Goal: Task Accomplishment & Management: Complete application form

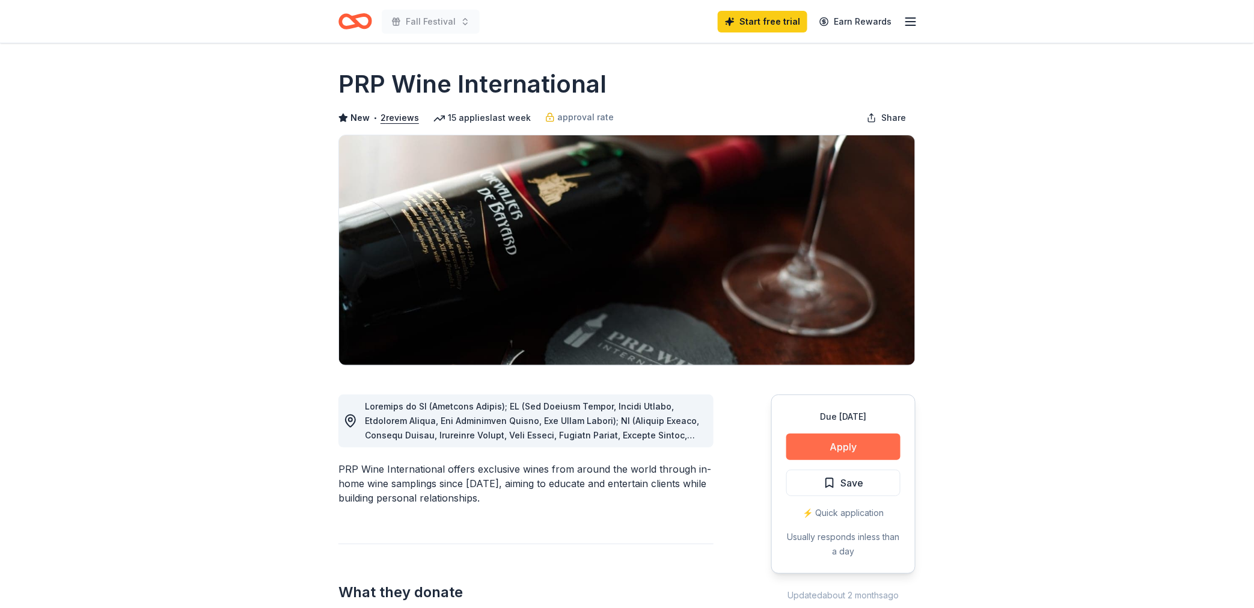
click at [873, 452] on button "Apply" at bounding box center [844, 447] width 114 height 26
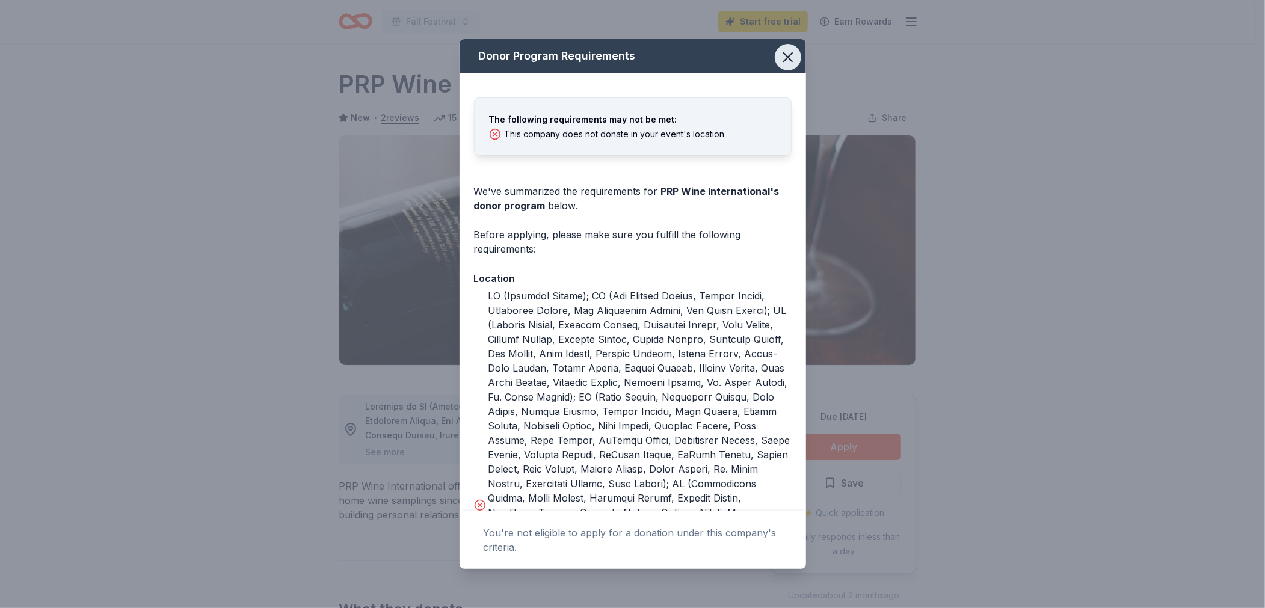
click at [779, 59] on icon "button" at bounding box center [787, 57] width 17 height 17
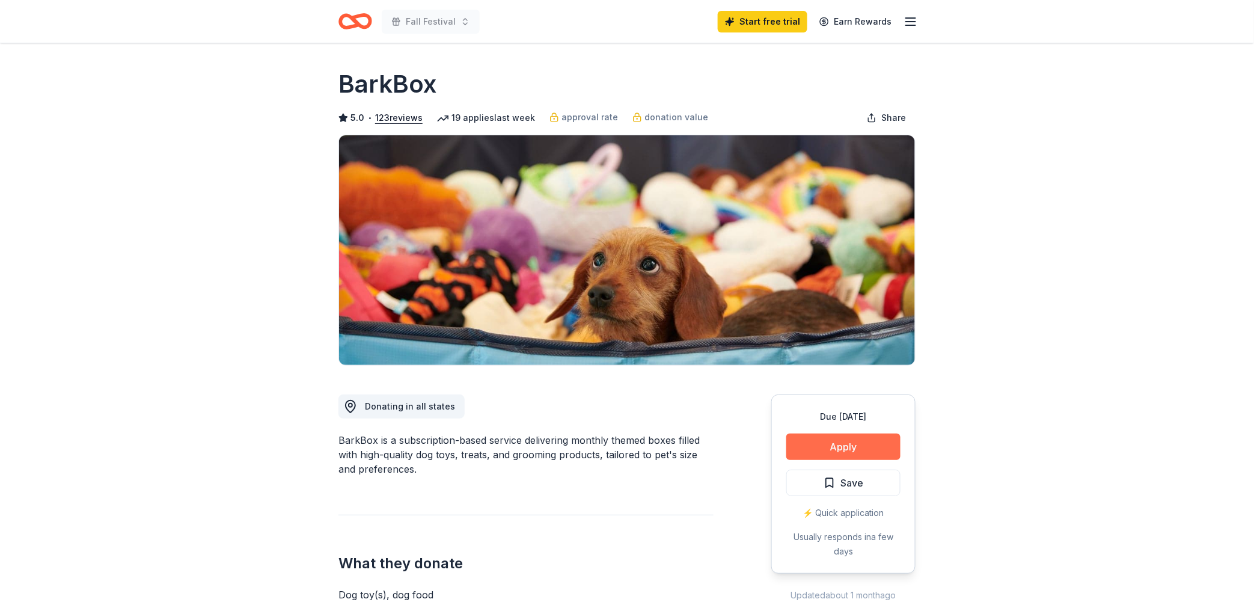
click at [836, 453] on button "Apply" at bounding box center [844, 447] width 114 height 26
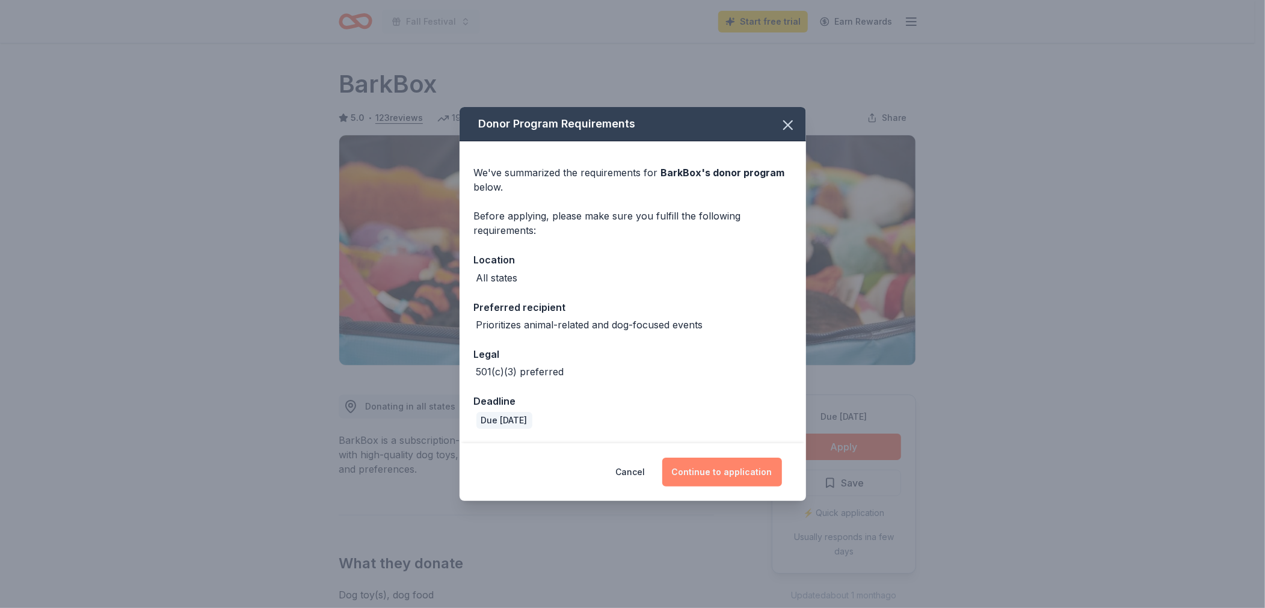
click at [765, 464] on button "Continue to application" at bounding box center [722, 472] width 120 height 29
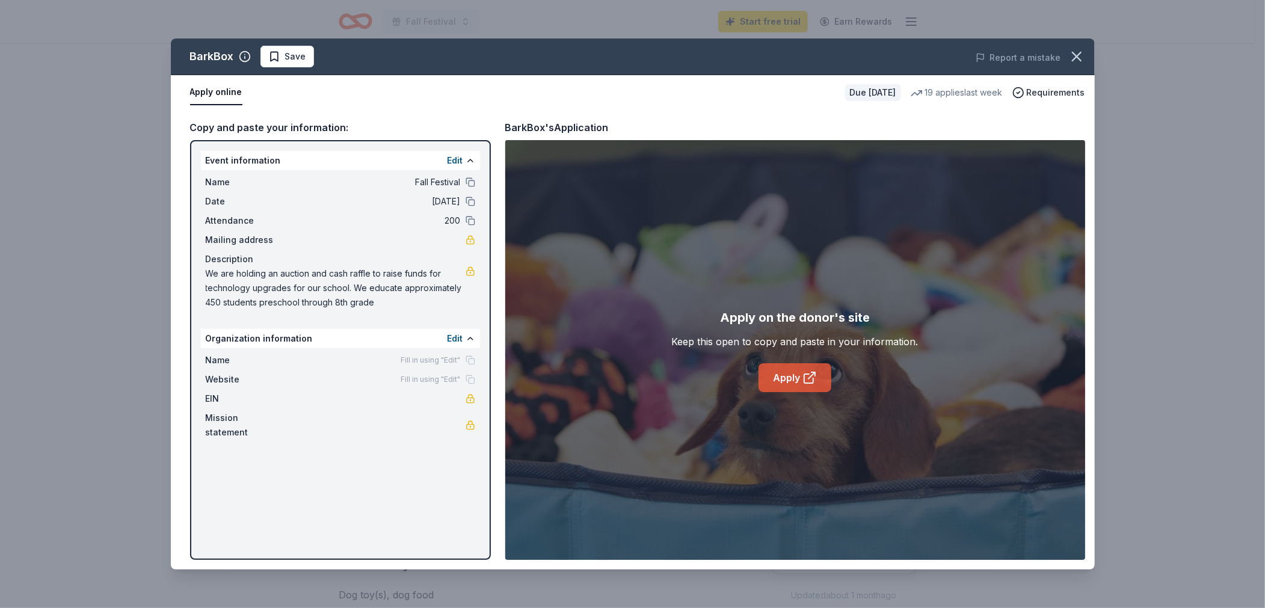
click at [792, 380] on link "Apply" at bounding box center [794, 377] width 73 height 29
